Goal: Transaction & Acquisition: Purchase product/service

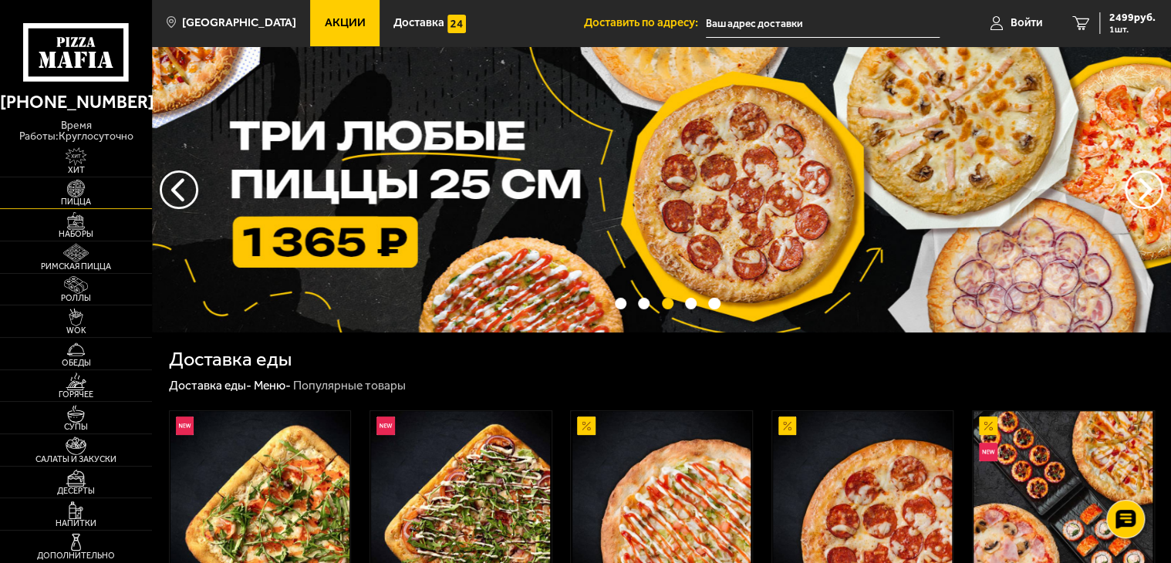
click at [73, 184] on img at bounding box center [75, 189] width 47 height 18
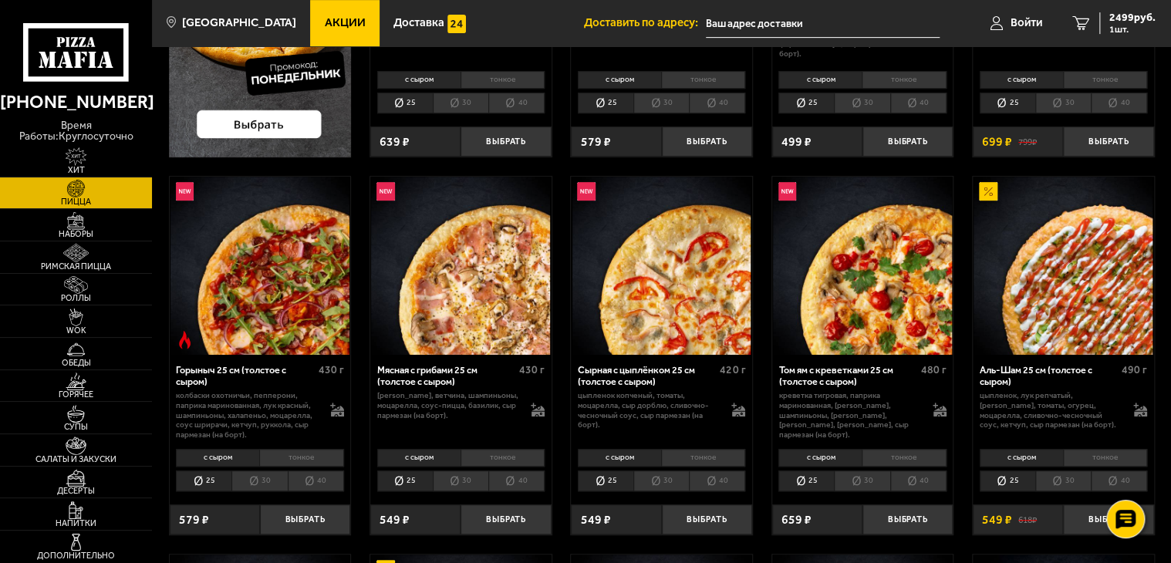
scroll to position [309, 0]
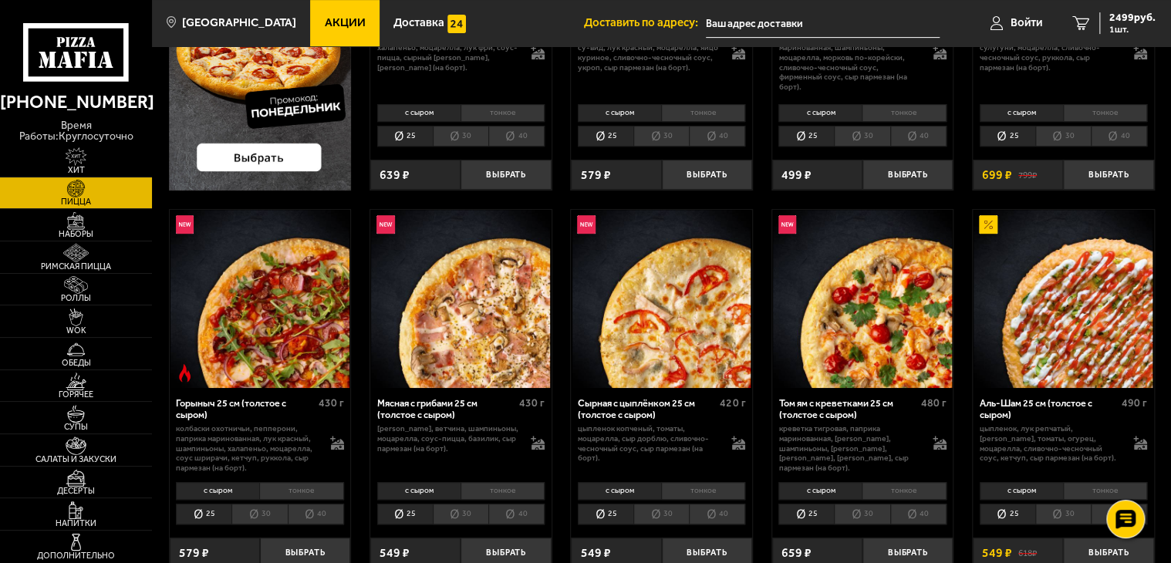
click at [83, 188] on img at bounding box center [75, 189] width 47 height 18
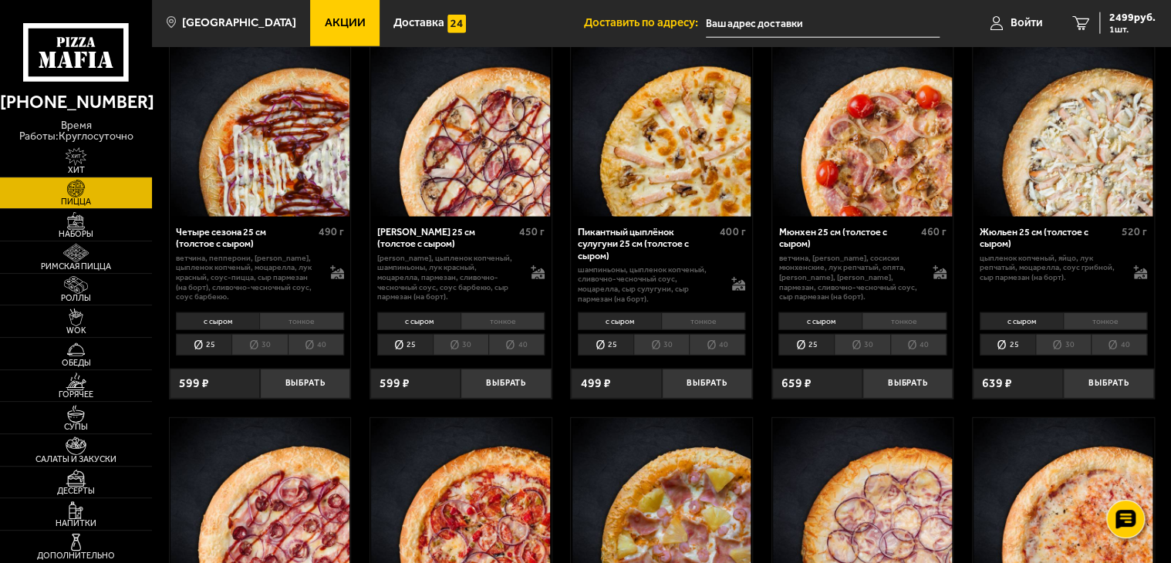
scroll to position [2006, 0]
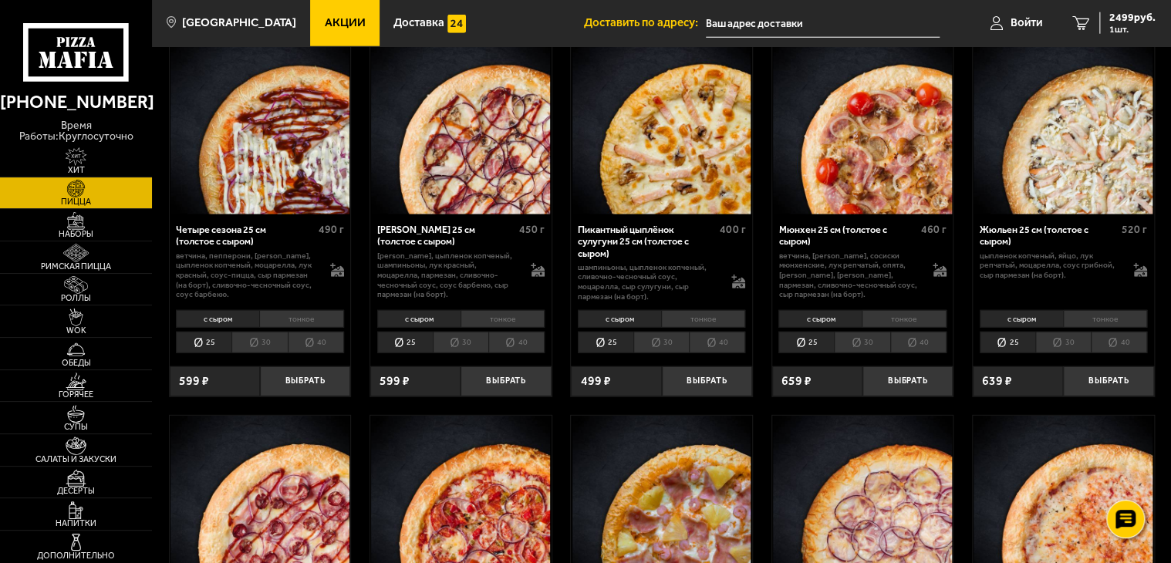
drag, startPoint x: 327, startPoint y: 25, endPoint x: 323, endPoint y: 41, distance: 16.9
click at [327, 25] on span "Акции" at bounding box center [345, 23] width 41 height 12
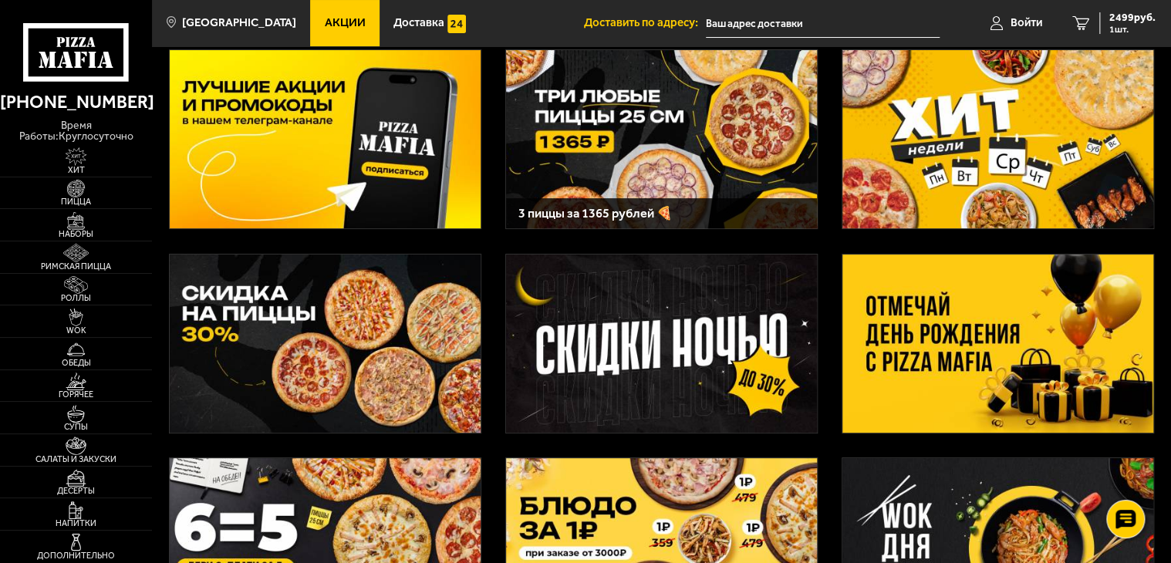
scroll to position [77, 0]
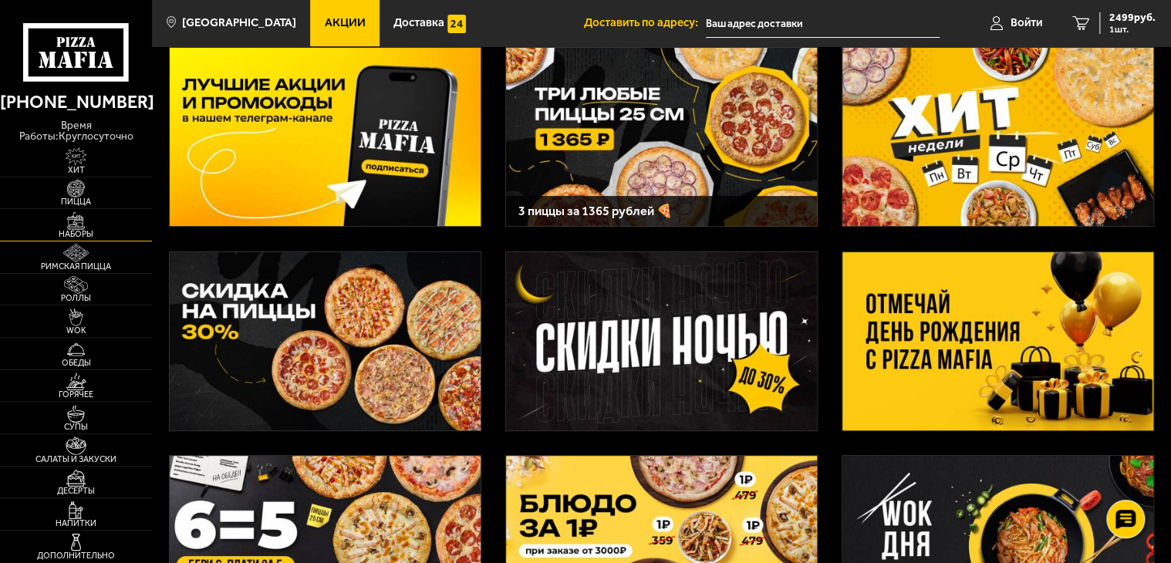
click at [66, 218] on img at bounding box center [75, 221] width 47 height 18
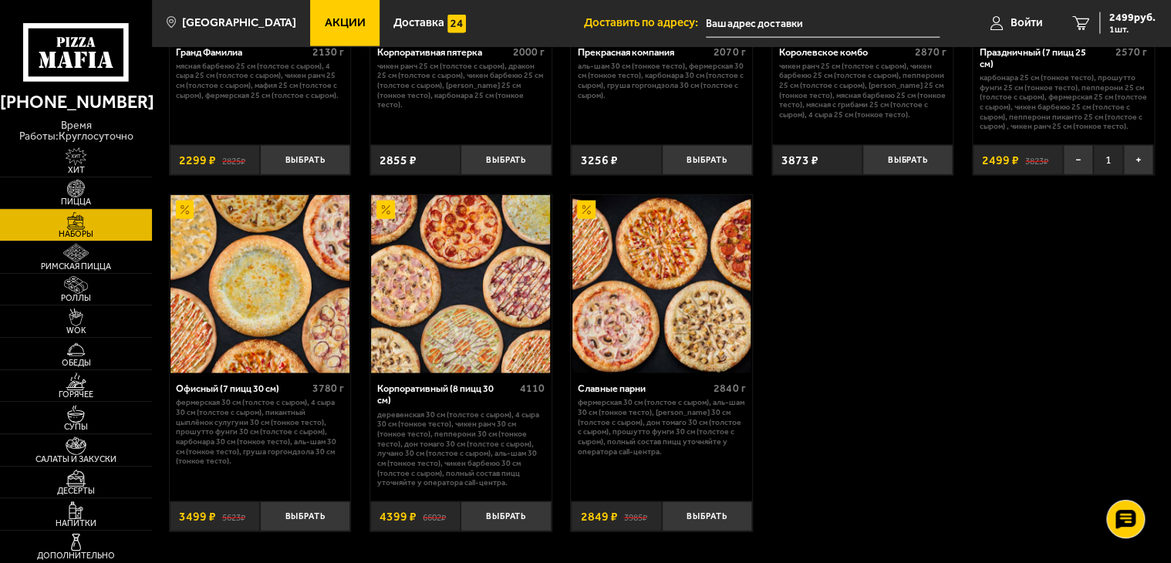
scroll to position [1852, 0]
